Goal: Task Accomplishment & Management: Manage account settings

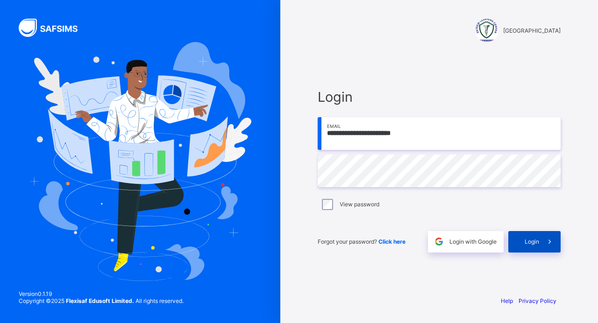
click at [539, 249] on div "Login" at bounding box center [534, 241] width 52 height 21
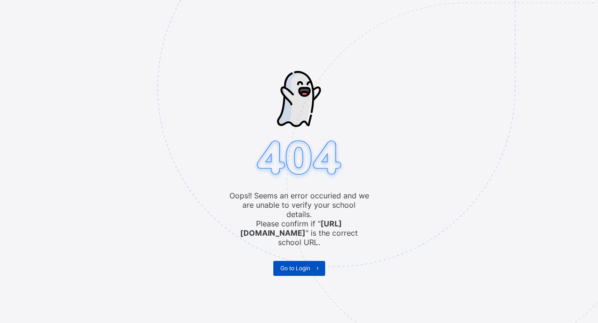
click at [287, 265] on span "Go to Login" at bounding box center [295, 268] width 30 height 7
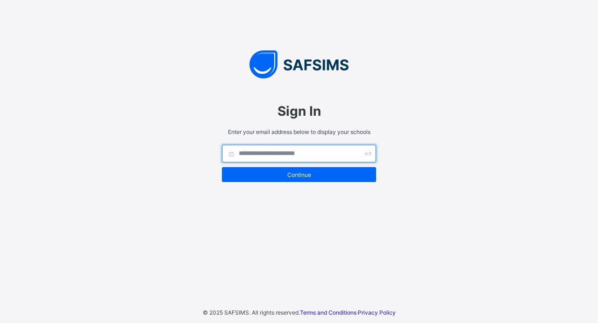
click at [285, 155] on input "text" at bounding box center [299, 154] width 154 height 18
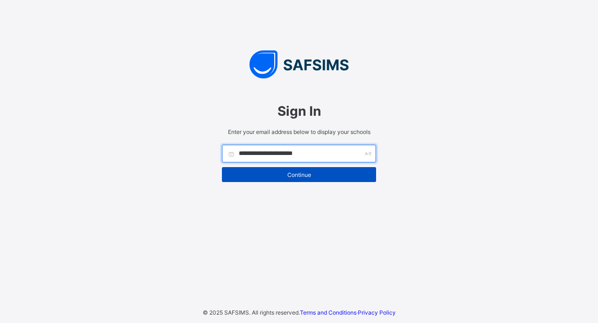
type input "**********"
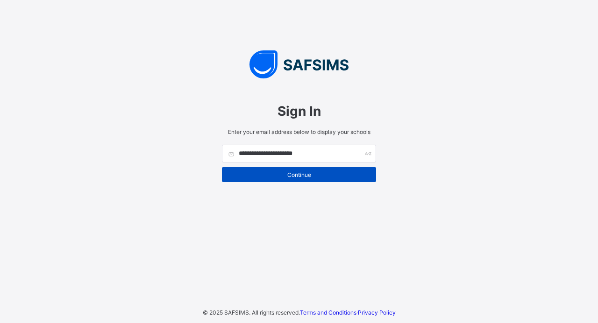
click at [295, 179] on div "Continue" at bounding box center [299, 174] width 154 height 15
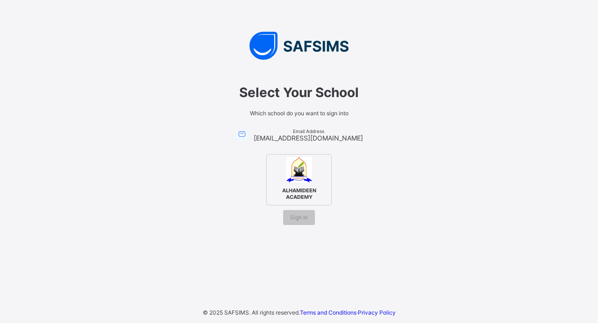
click at [297, 191] on span "ALHAMIDEEN ACADEMY" at bounding box center [298, 194] width 57 height 18
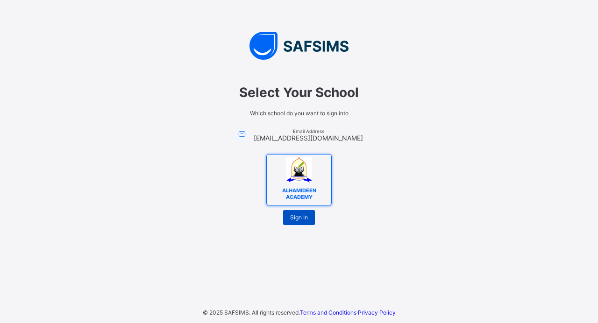
click at [309, 221] on div "Sign In" at bounding box center [299, 217] width 32 height 15
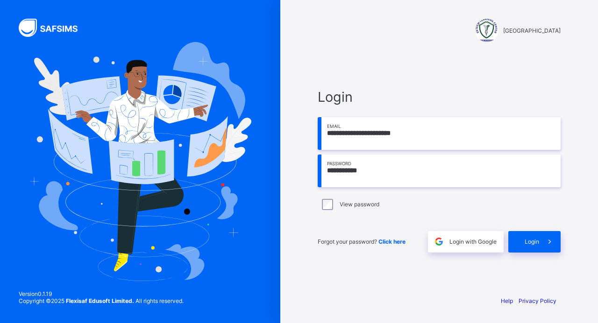
click at [357, 37] on div "[GEOGRAPHIC_DATA]" at bounding box center [439, 30] width 243 height 23
